Goal: Navigation & Orientation: Find specific page/section

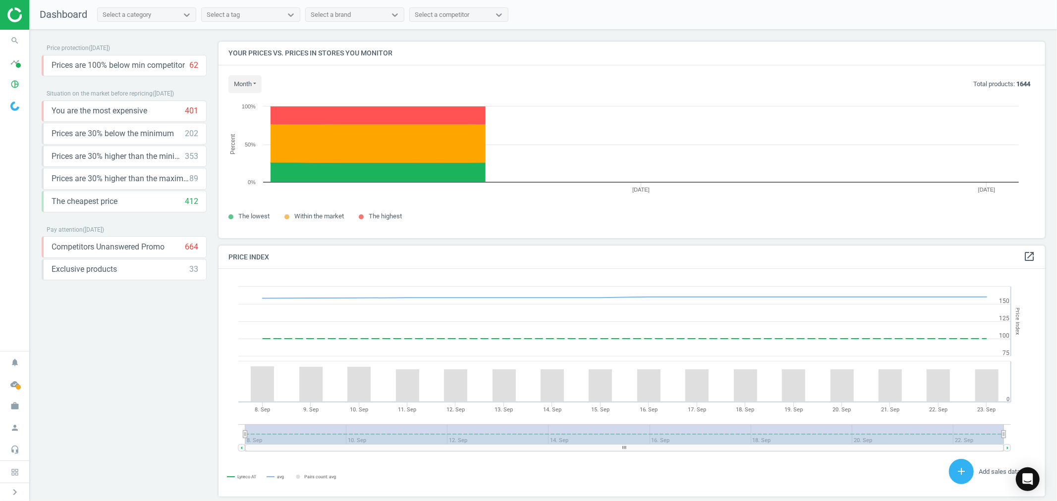
scroll to position [245, 835]
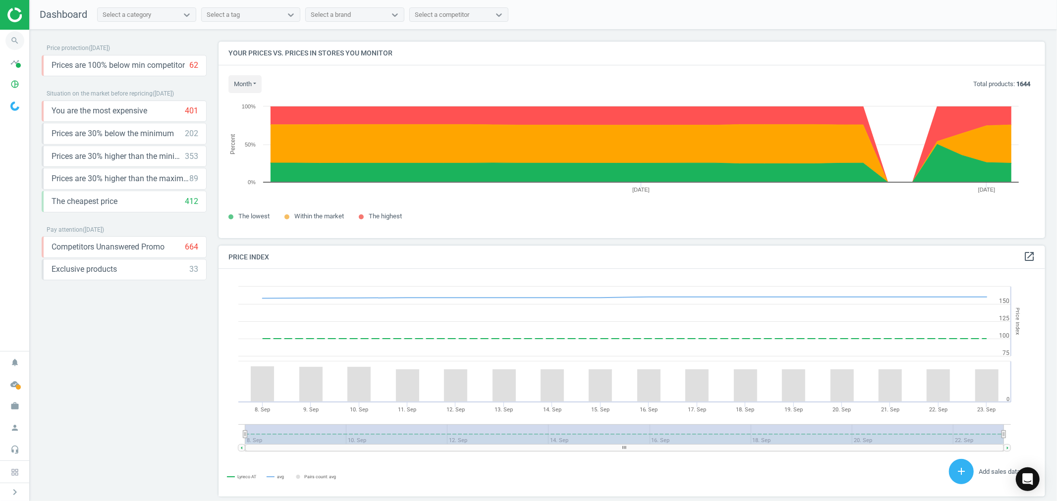
click at [15, 46] on icon "search" at bounding box center [14, 40] width 19 height 19
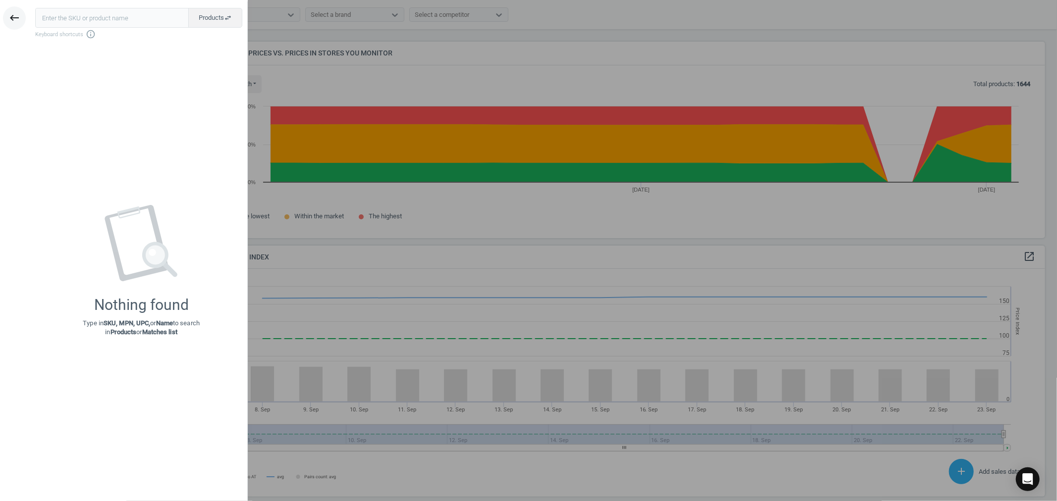
click at [14, 17] on icon "keyboard_backspace" at bounding box center [14, 18] width 12 height 12
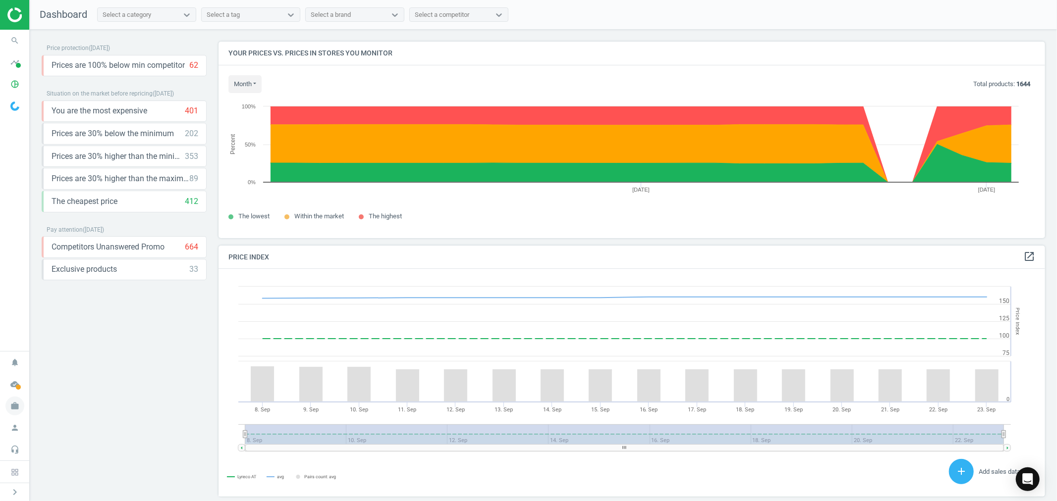
click at [18, 407] on icon "work" at bounding box center [14, 406] width 19 height 19
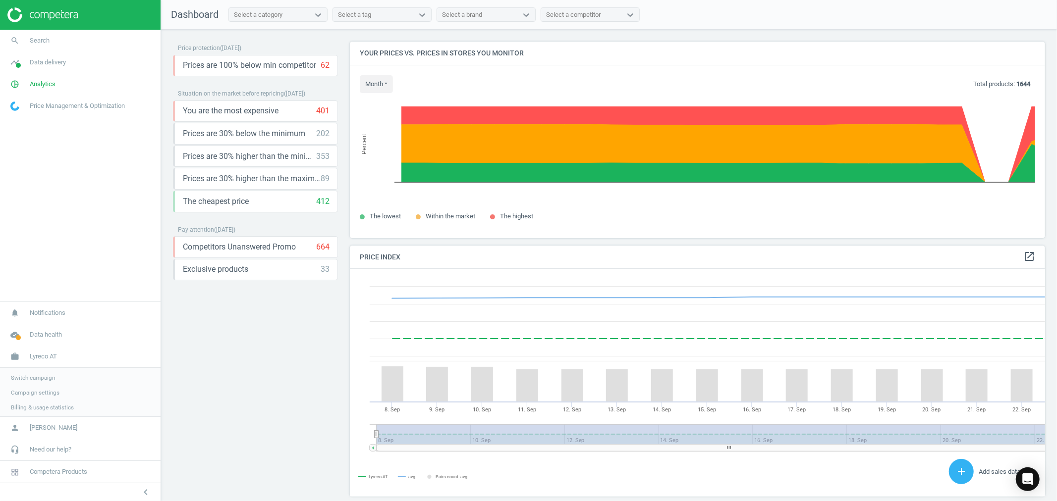
scroll to position [5, 5]
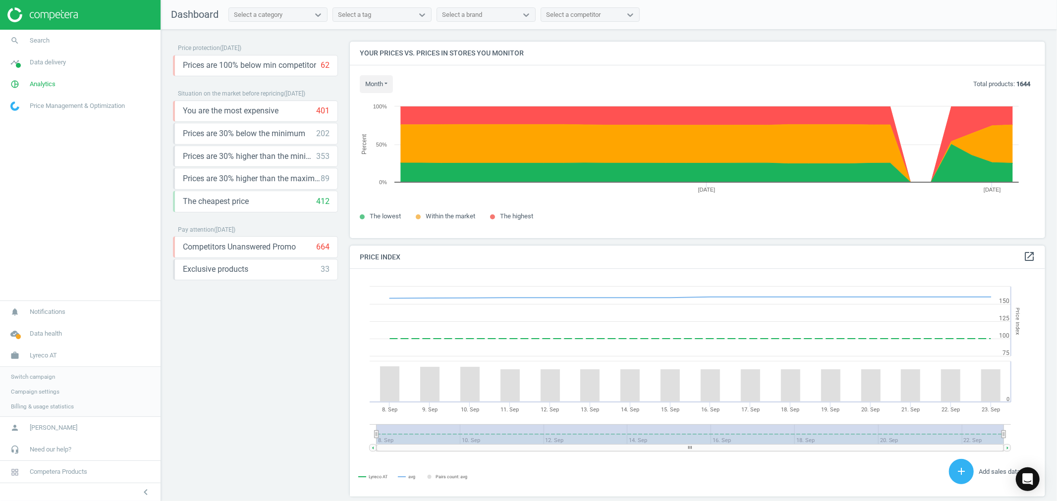
click at [36, 378] on span "Switch campaign" at bounding box center [33, 377] width 44 height 8
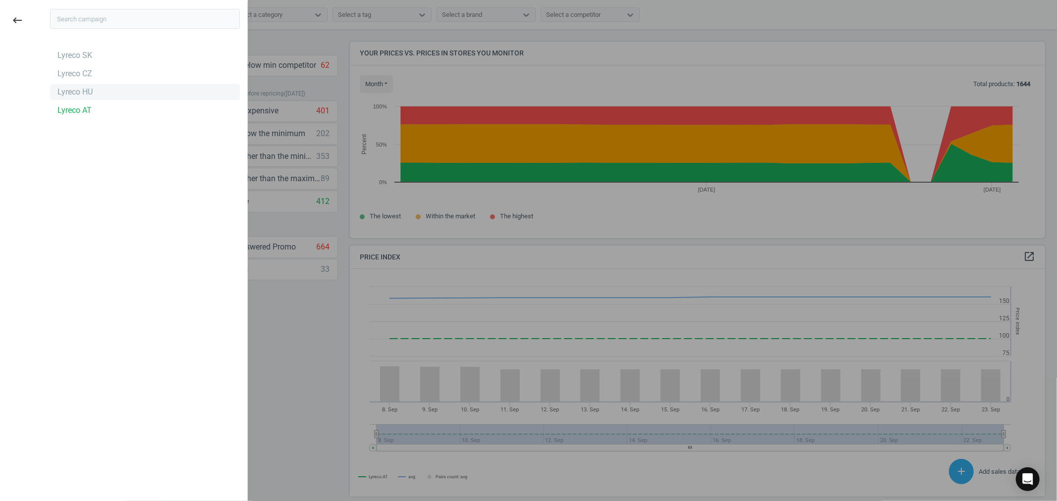
click at [79, 87] on div "Lyreco HU" at bounding box center [74, 92] width 35 height 11
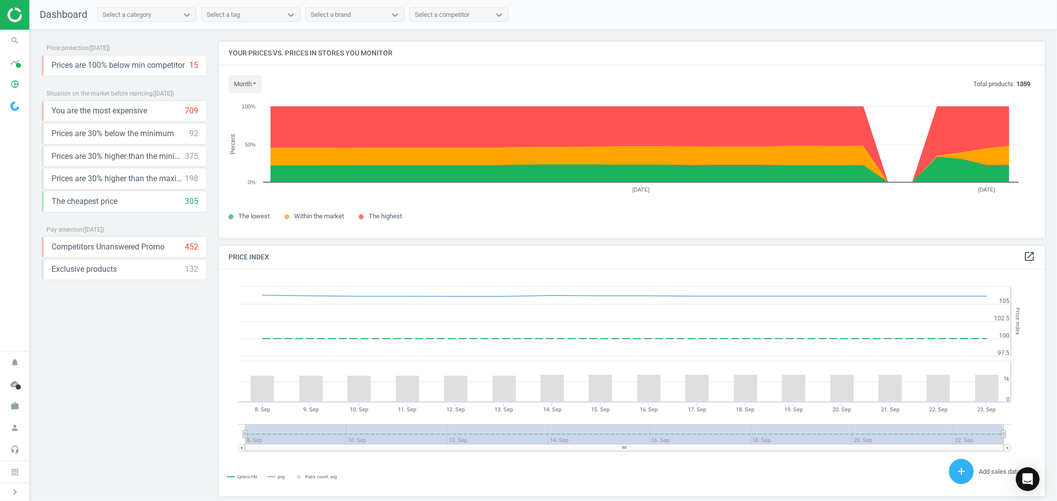
scroll to position [245, 835]
